Goal: Information Seeking & Learning: Learn about a topic

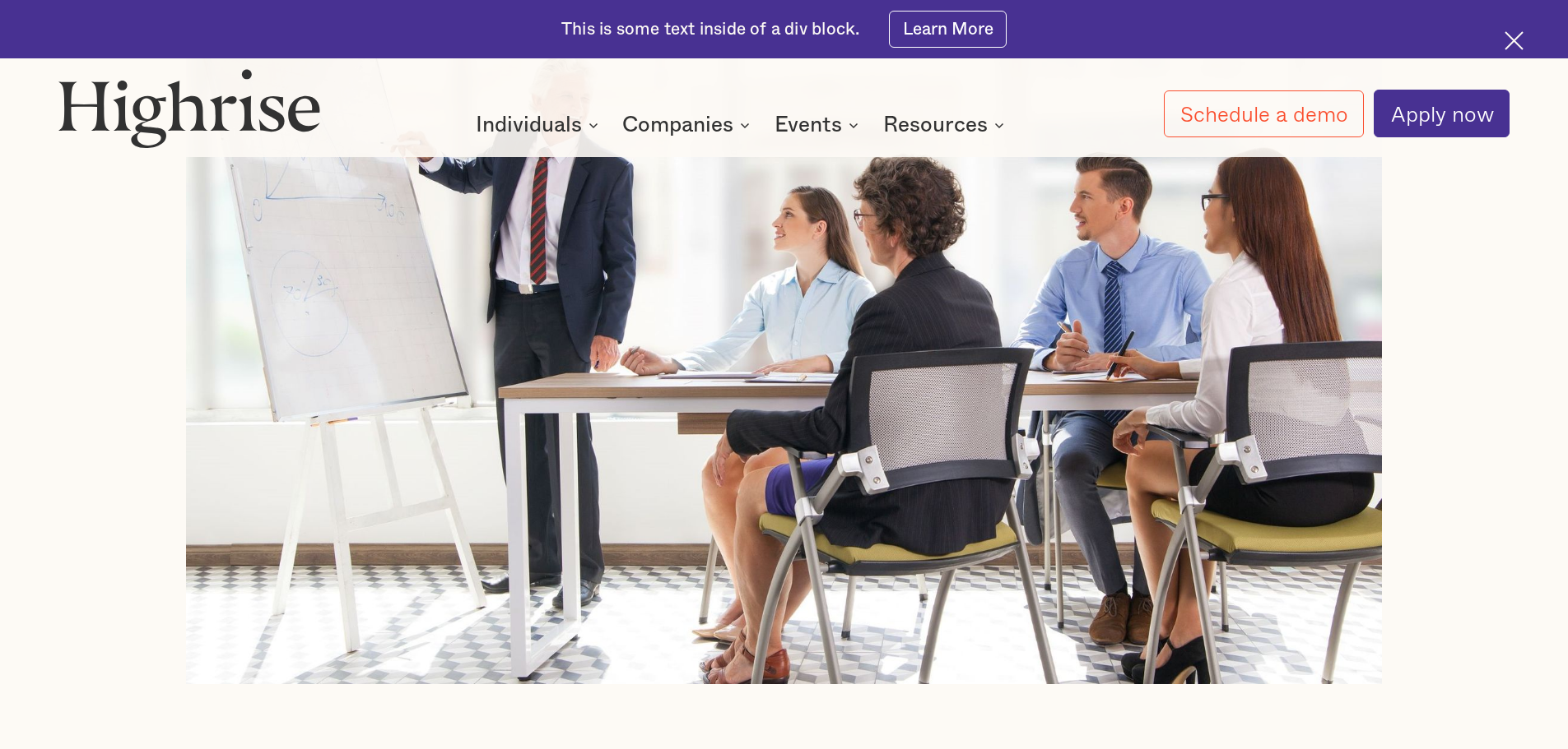
scroll to position [1399, 0]
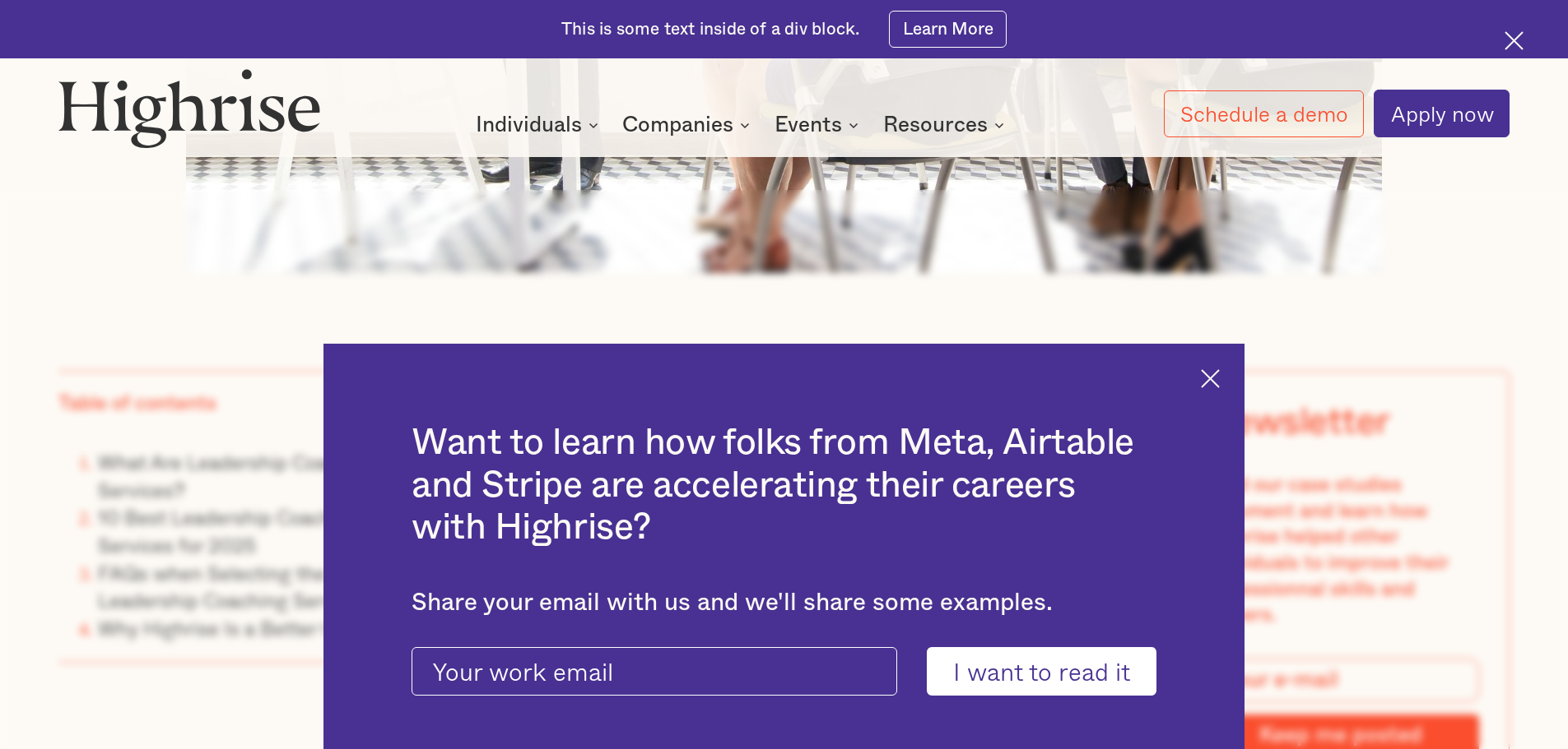
click at [1216, 369] on img at bounding box center [1210, 379] width 19 height 19
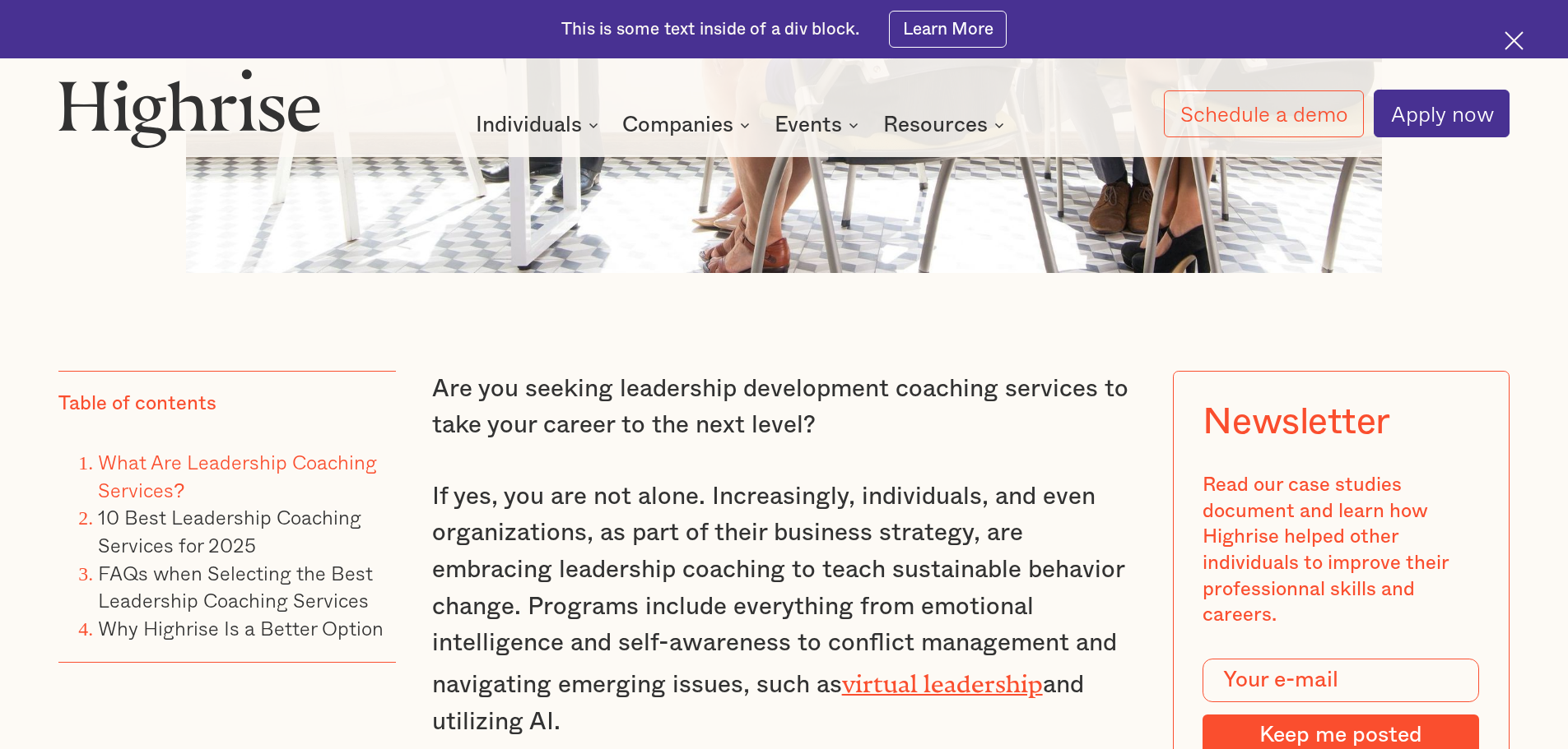
click at [320, 447] on link "What Are Leadership Coaching Services?" at bounding box center [237, 476] width 279 height 59
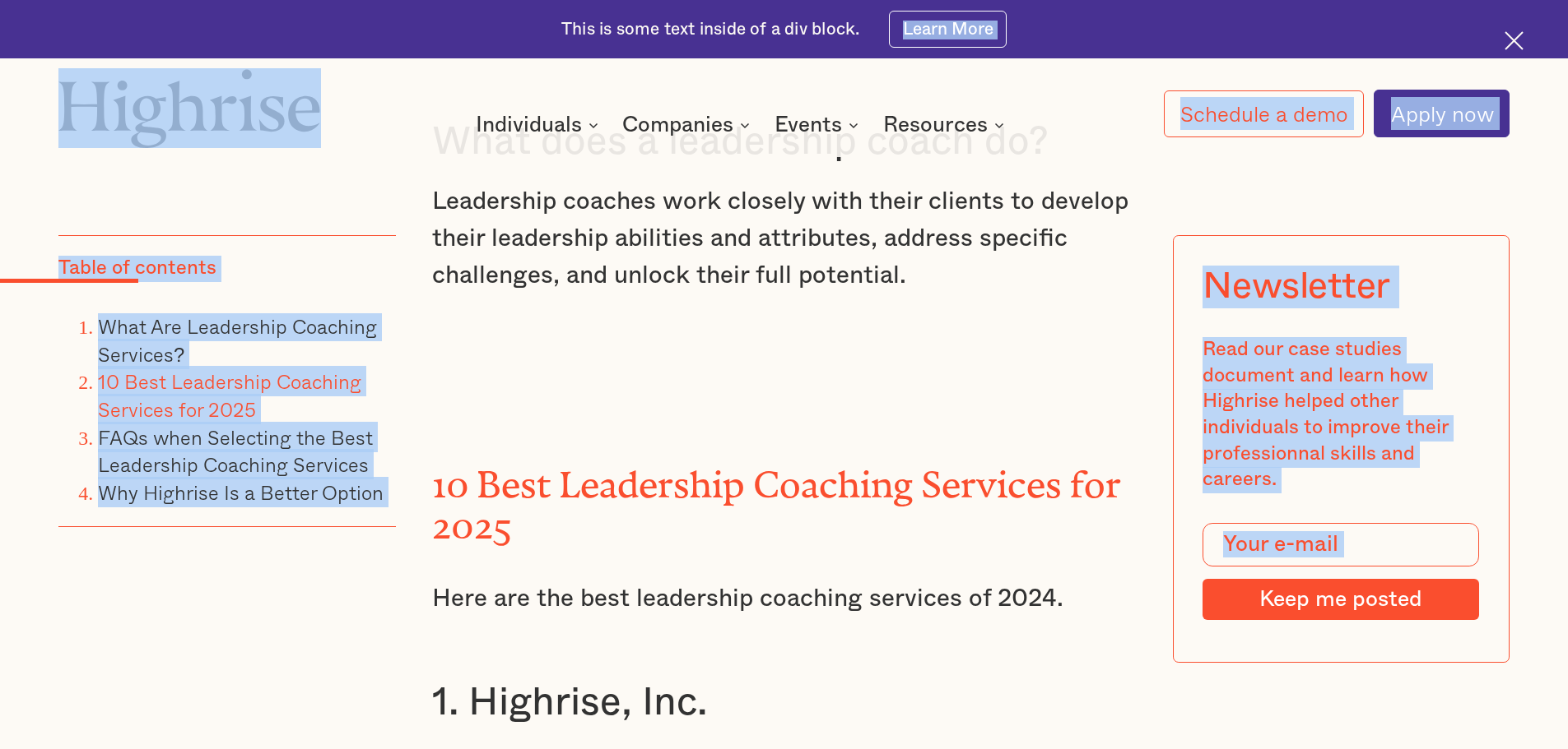
scroll to position [3150, 0]
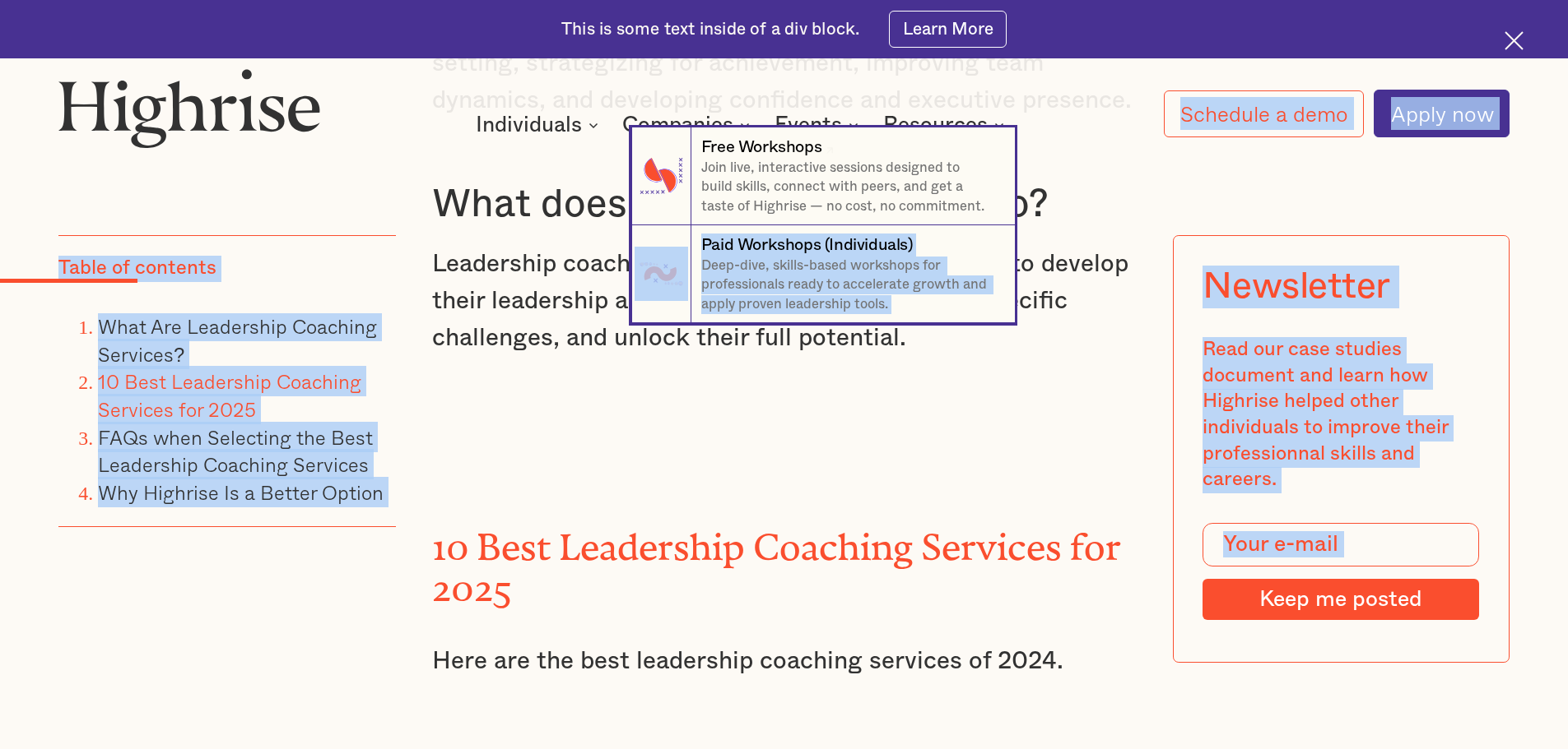
drag, startPoint x: 443, startPoint y: 316, endPoint x: 561, endPoint y: 229, distance: 146.6
click at [550, 256] on nav "7 Free Workshops Join live, interactive sessions designed to build skills, conn…" at bounding box center [784, 225] width 1568 height 196
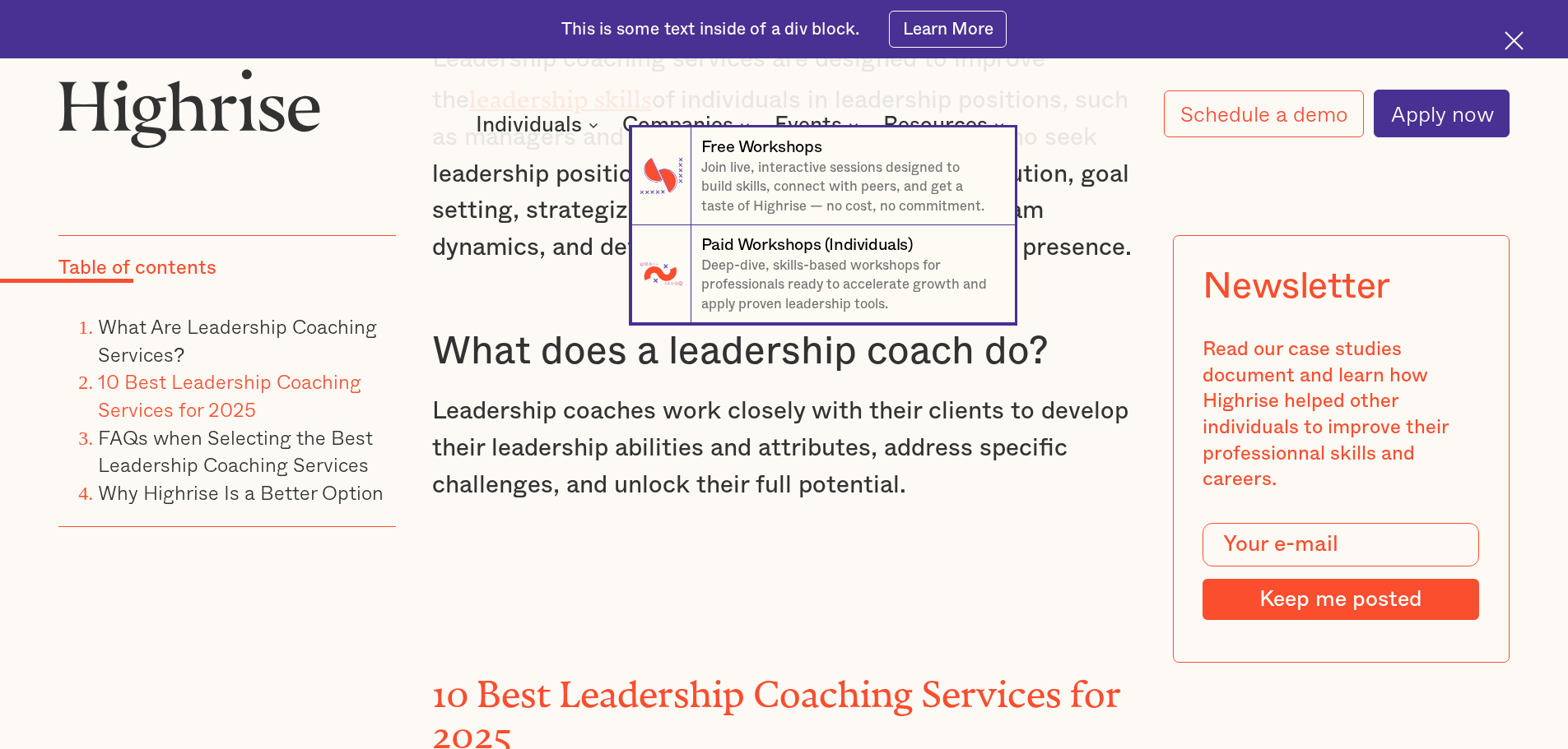
scroll to position [2739, 0]
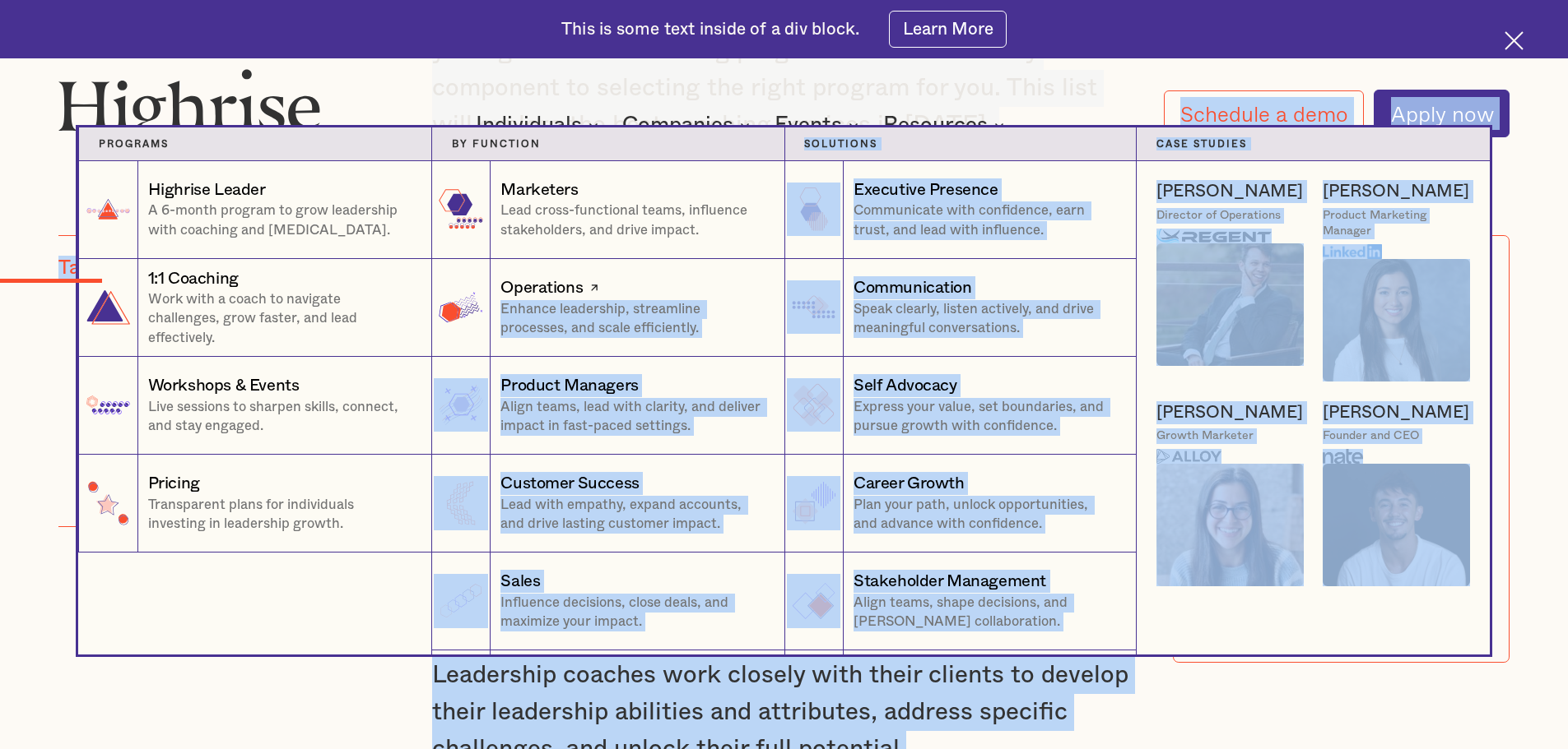
drag, startPoint x: 932, startPoint y: 638, endPoint x: 498, endPoint y: 310, distance: 544.0
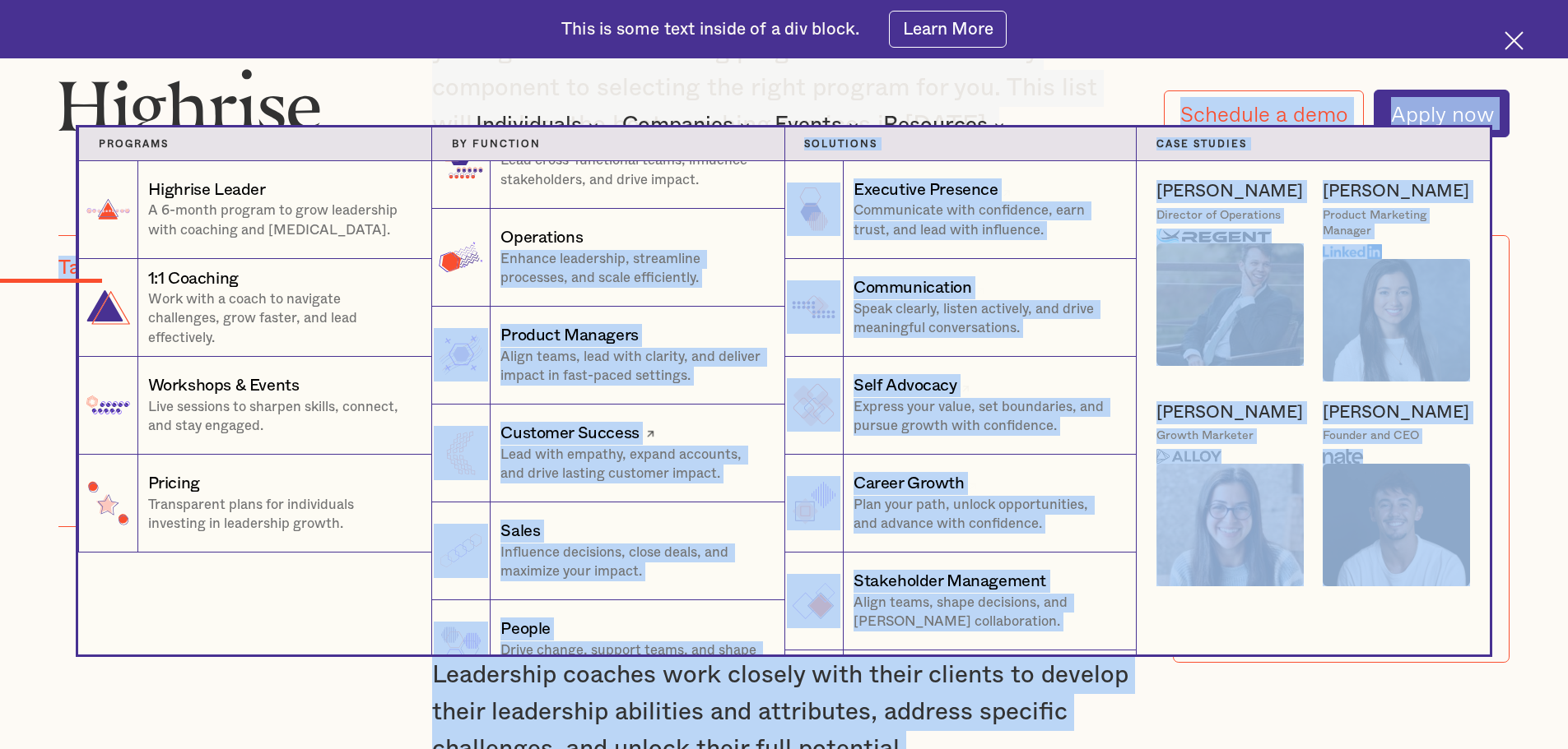
scroll to position [98, 0]
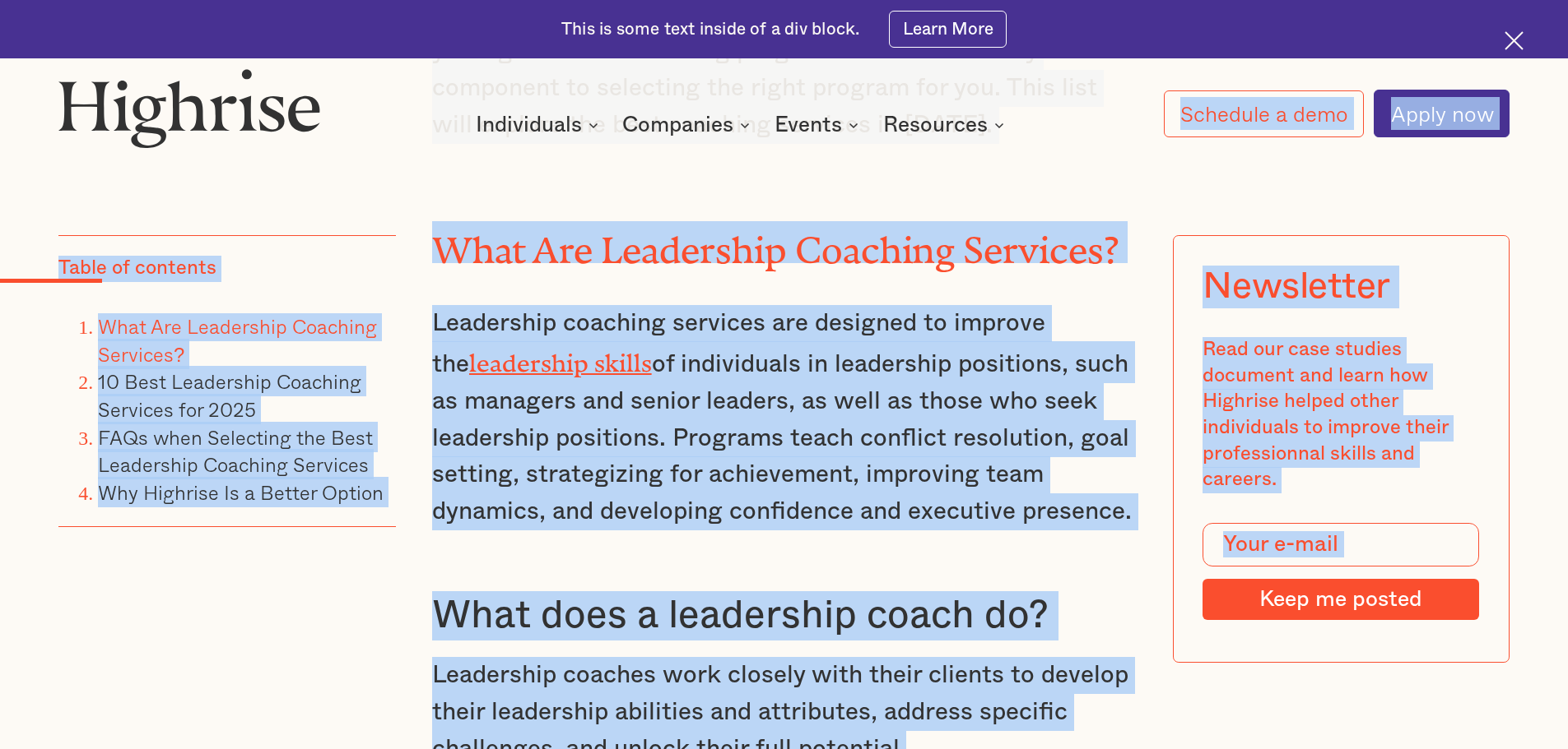
click at [691, 305] on p "Leadership coaching services are designed to improve the leadership skills of i…" at bounding box center [784, 418] width 705 height 225
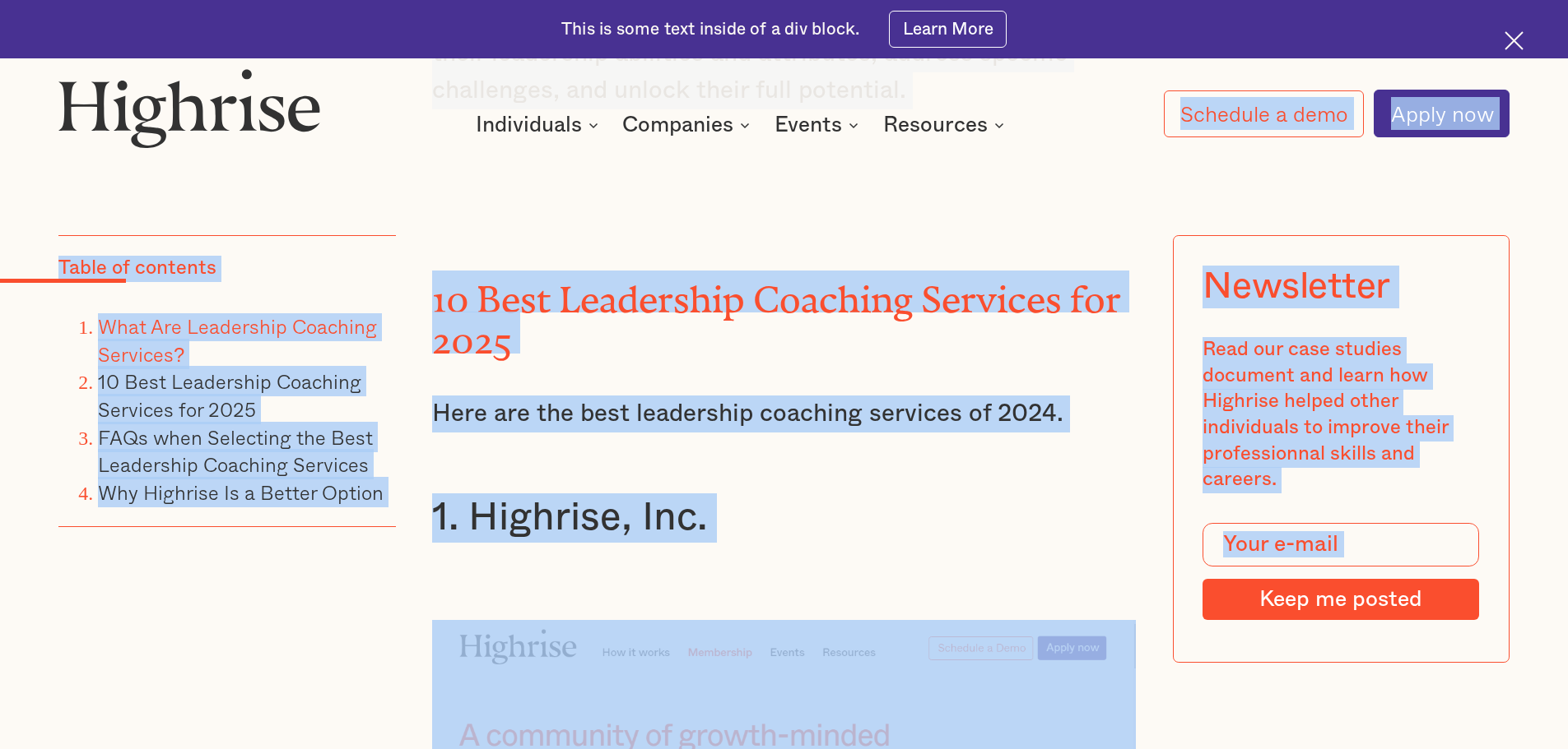
scroll to position [3414, 0]
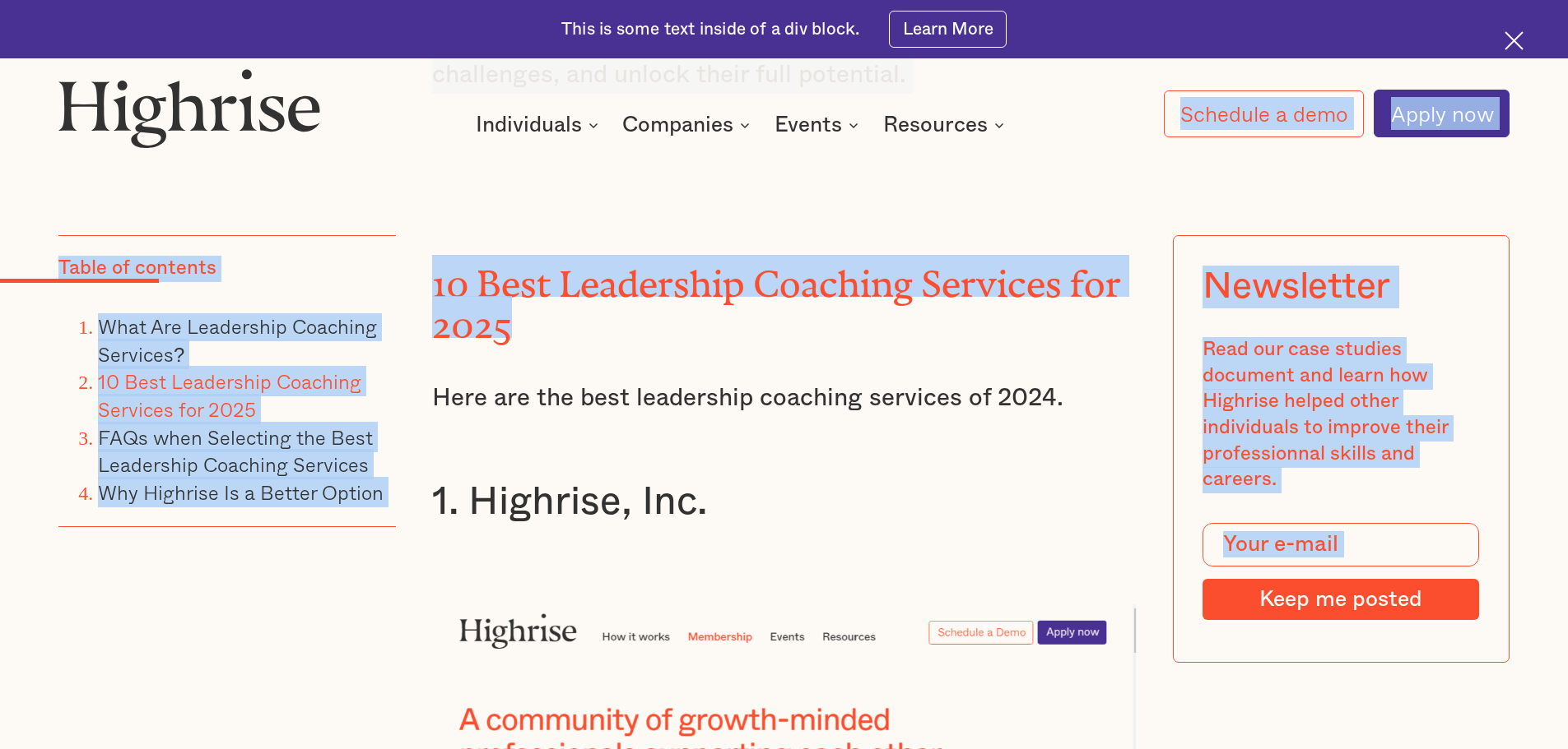
drag, startPoint x: 436, startPoint y: 241, endPoint x: 766, endPoint y: 180, distance: 335.6
copy body "Loremips d sita Conse adi Elit se doeiu tem incid utla Etdo, Magnaali eni Admin…"
